Goal: Information Seeking & Learning: Check status

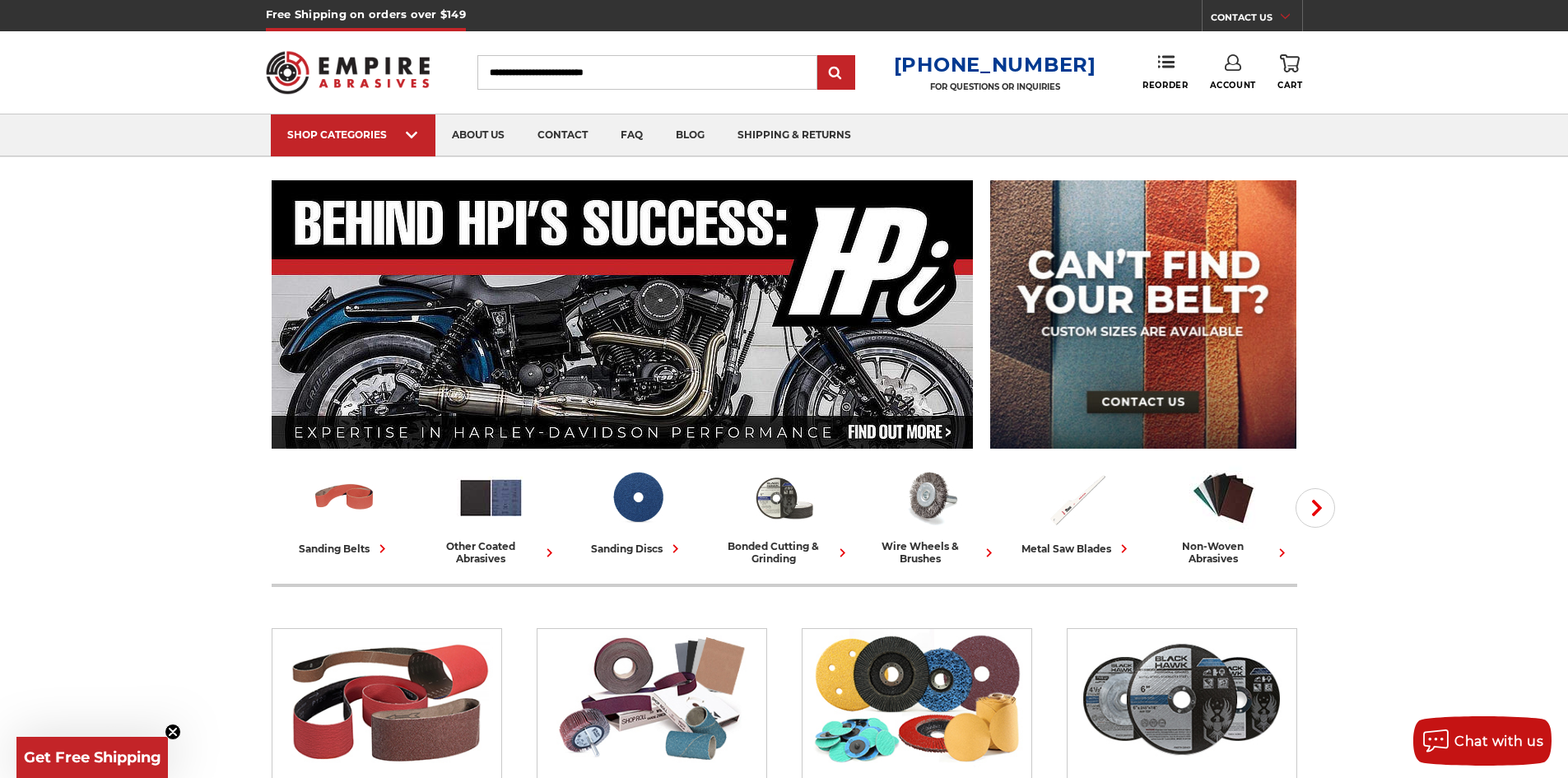
click at [1237, 60] on use at bounding box center [1233, 62] width 16 height 16
click at [1243, 106] on link "Account" at bounding box center [1233, 107] width 117 height 31
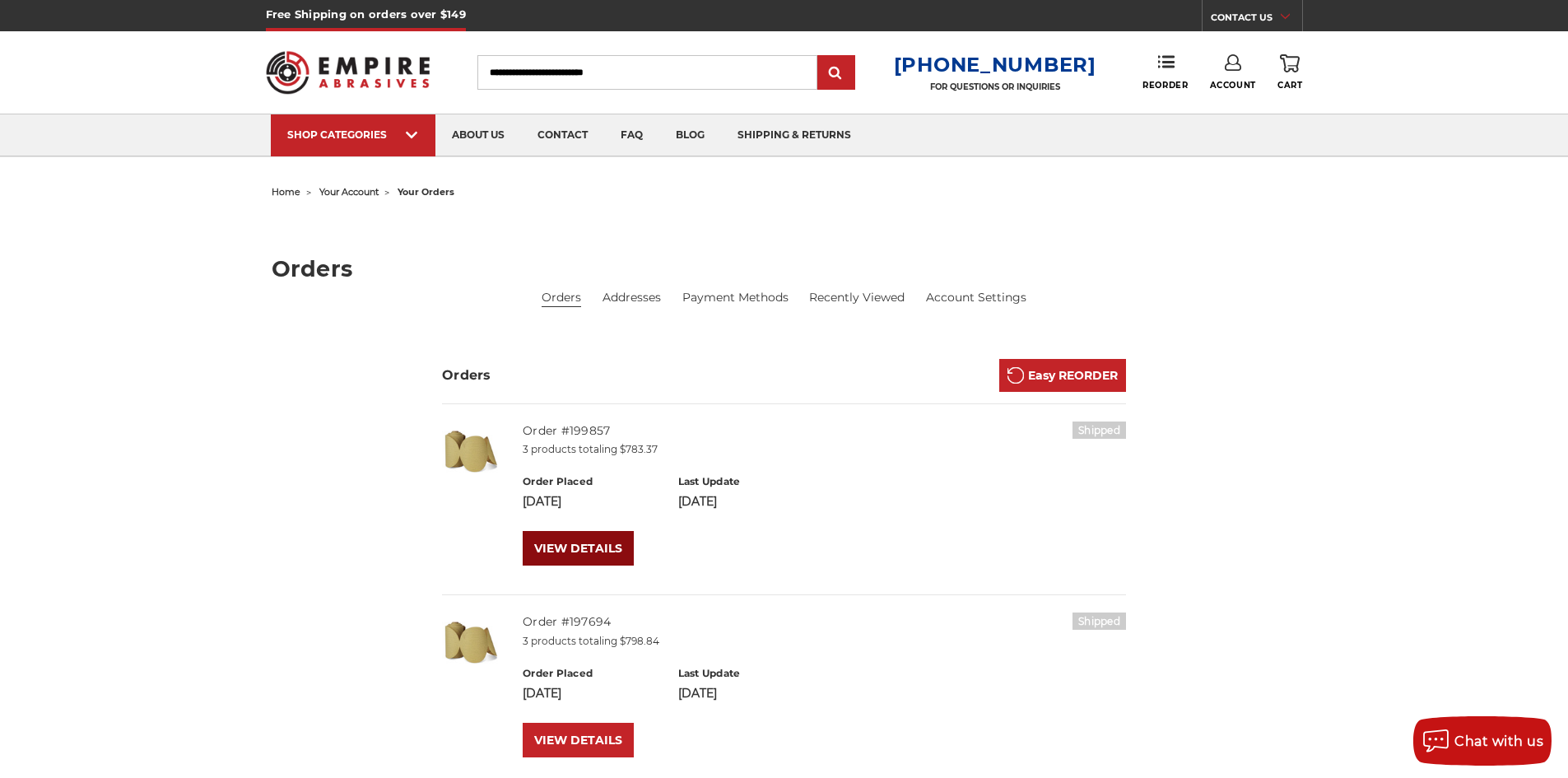
click at [541, 541] on link "VIEW DETAILS" at bounding box center [577, 548] width 111 height 35
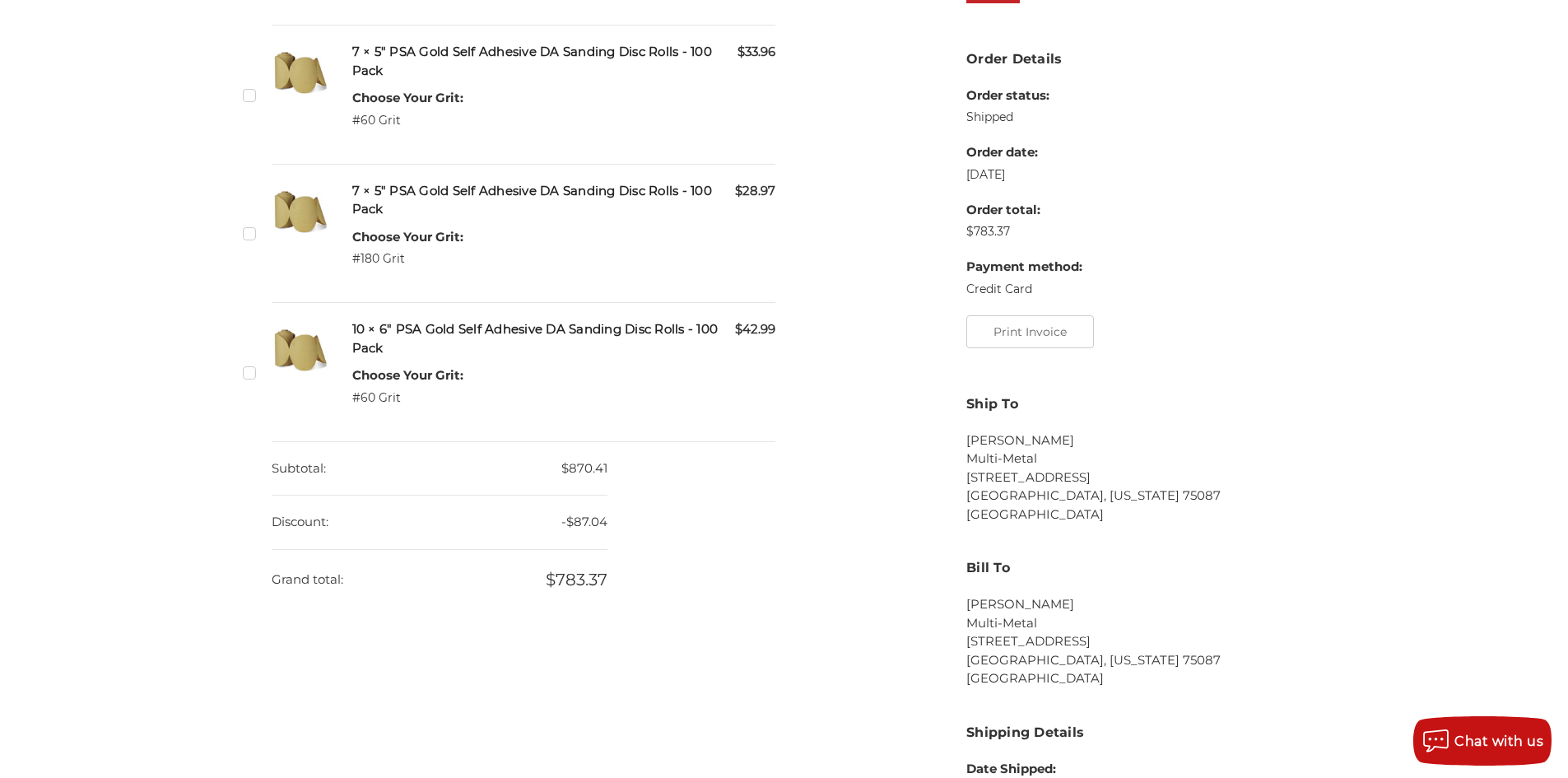
scroll to position [659, 0]
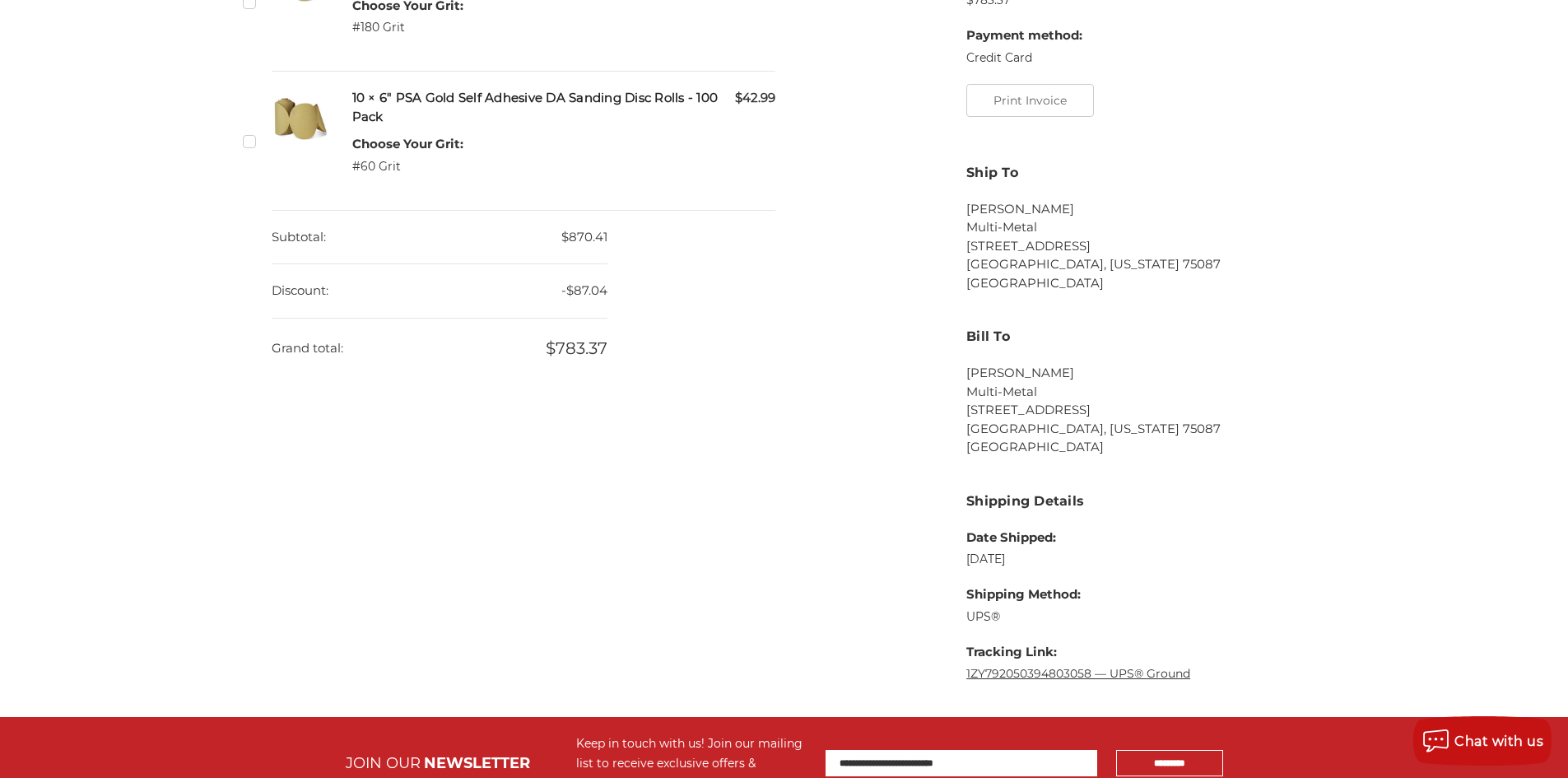
click at [1046, 666] on link "1ZY792050394803058 — UPS® Ground" at bounding box center [1078, 674] width 224 height 15
